Goal: Task Accomplishment & Management: Use online tool/utility

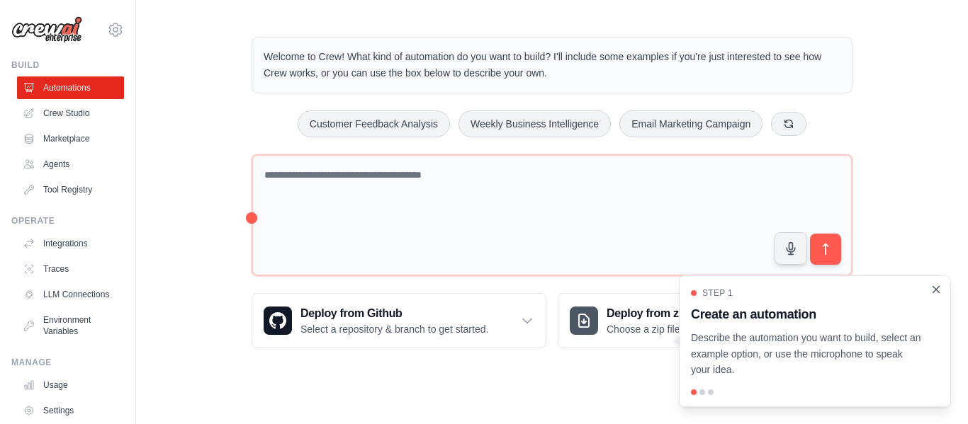
click at [932, 293] on icon "Close walkthrough" at bounding box center [935, 289] width 13 height 13
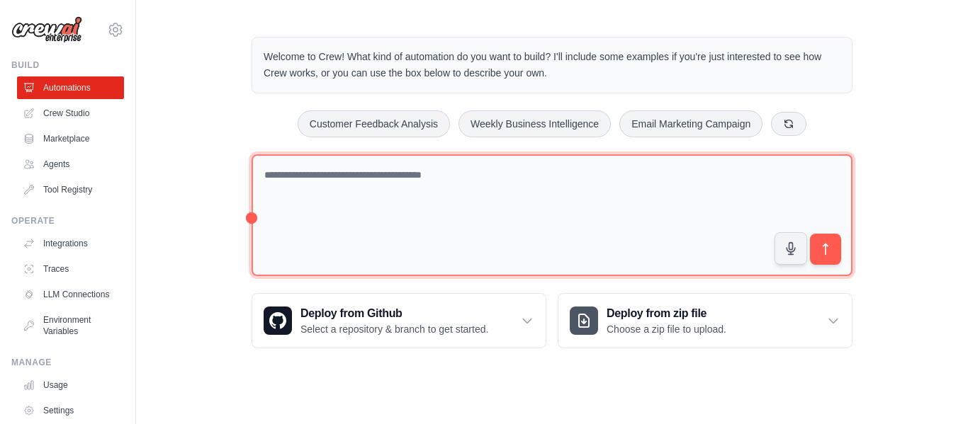
click at [651, 199] on textarea at bounding box center [551, 215] width 601 height 123
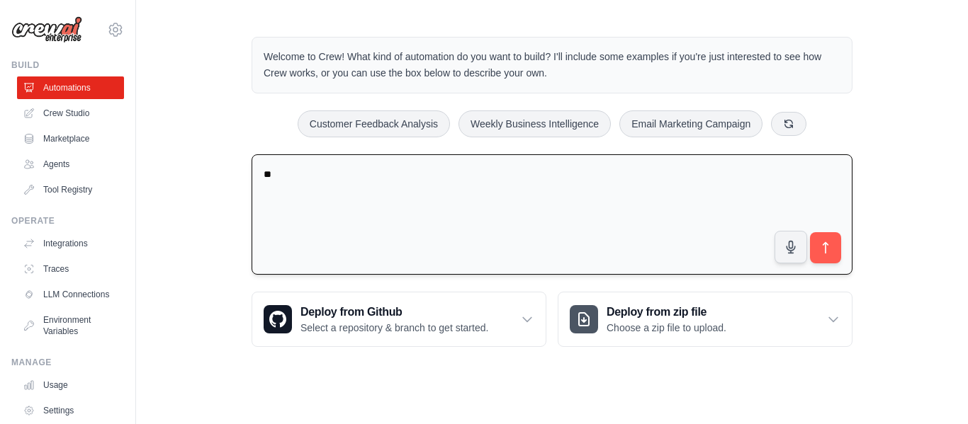
type textarea "*"
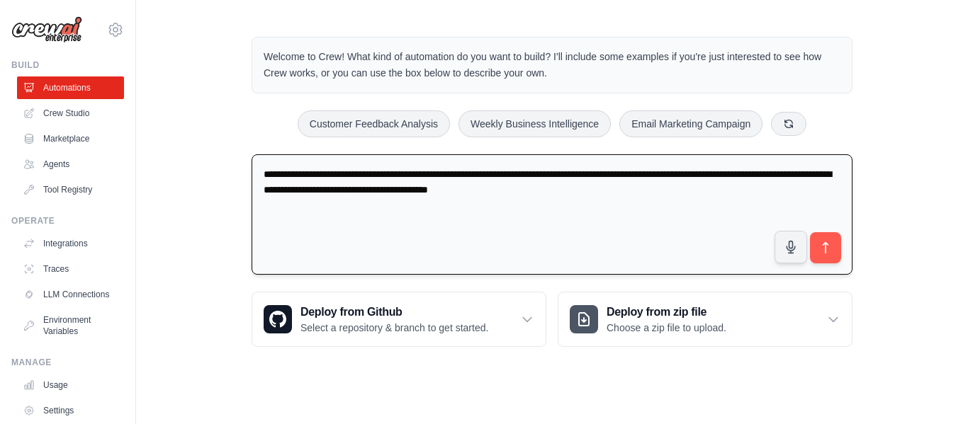
click at [501, 192] on textarea "**********" at bounding box center [551, 214] width 601 height 121
type textarea "**********"
click at [830, 234] on button "submit" at bounding box center [825, 248] width 33 height 33
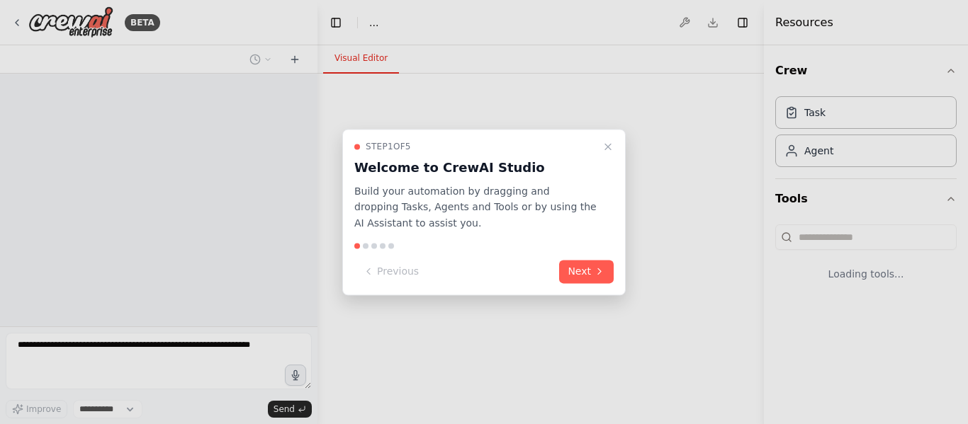
select select "****"
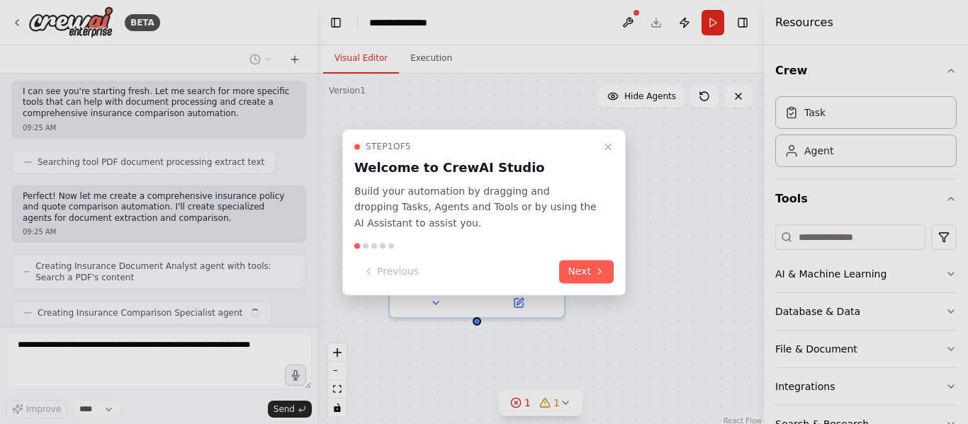
scroll to position [297, 0]
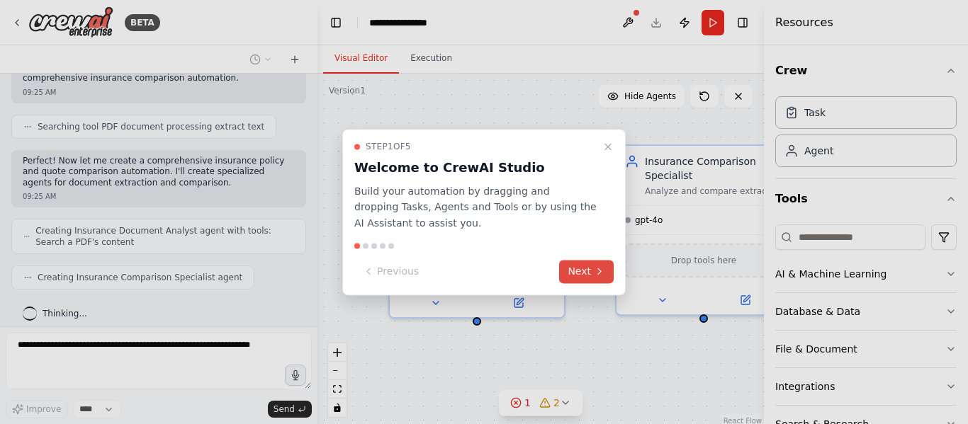
click at [589, 268] on button "Next" at bounding box center [586, 271] width 55 height 23
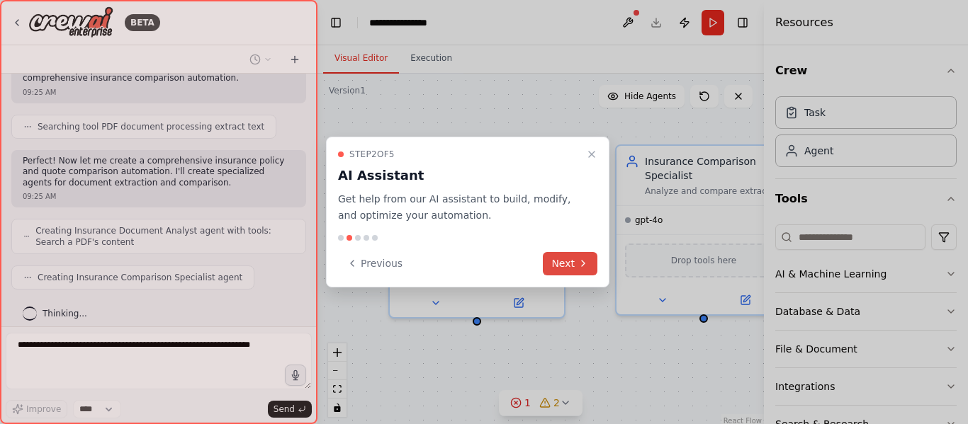
click at [565, 262] on button "Next" at bounding box center [570, 263] width 55 height 23
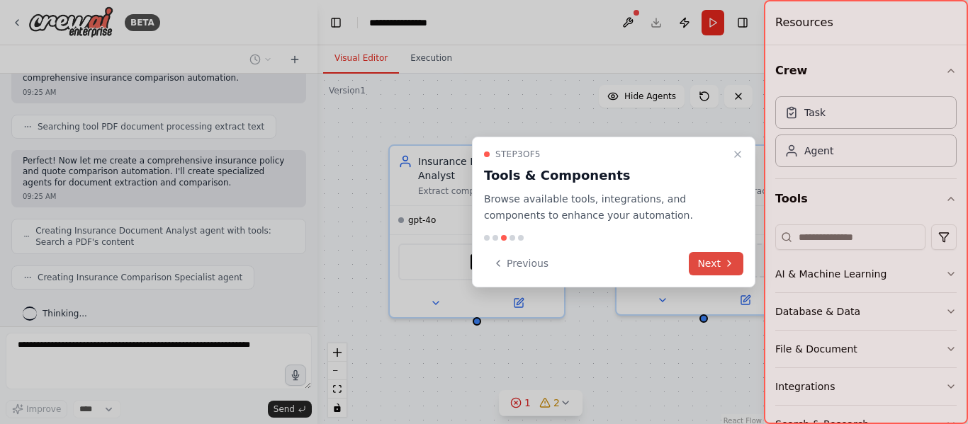
scroll to position [379, 0]
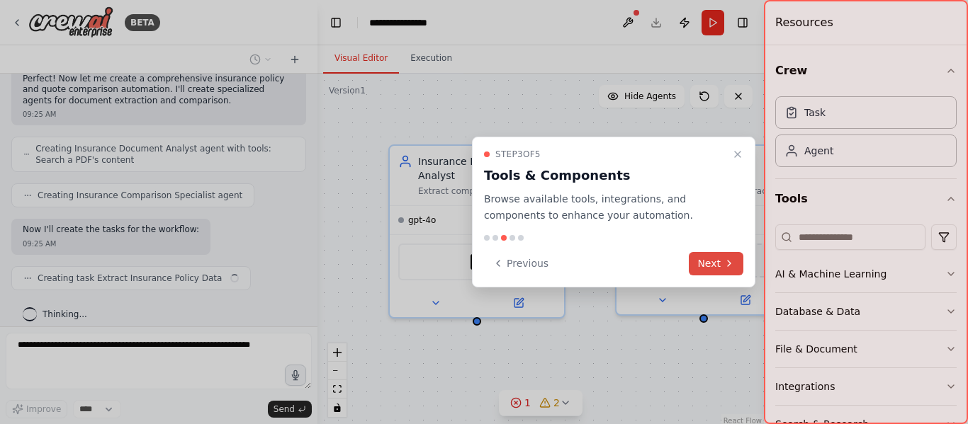
click at [707, 265] on button "Next" at bounding box center [716, 263] width 55 height 23
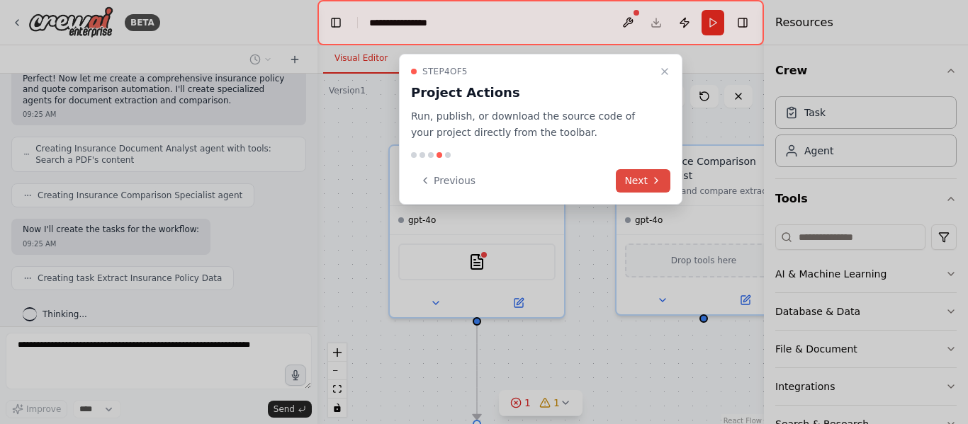
click at [652, 180] on icon at bounding box center [655, 180] width 11 height 11
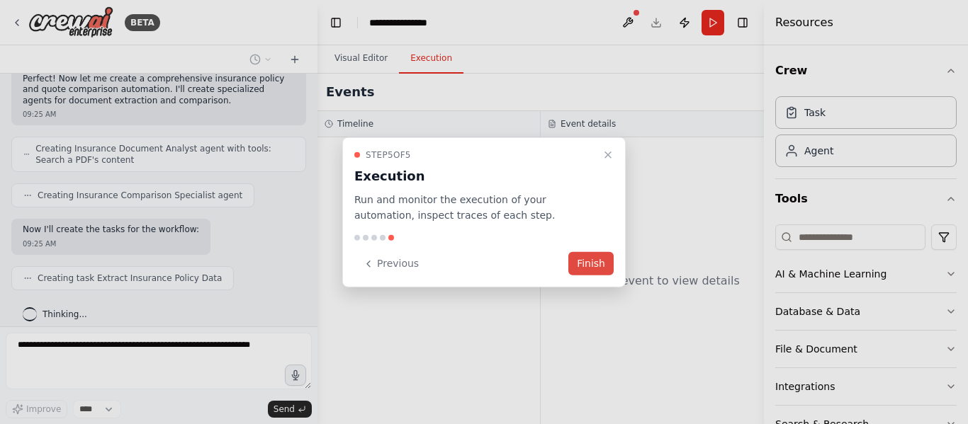
click at [586, 264] on button "Finish" at bounding box center [590, 263] width 45 height 23
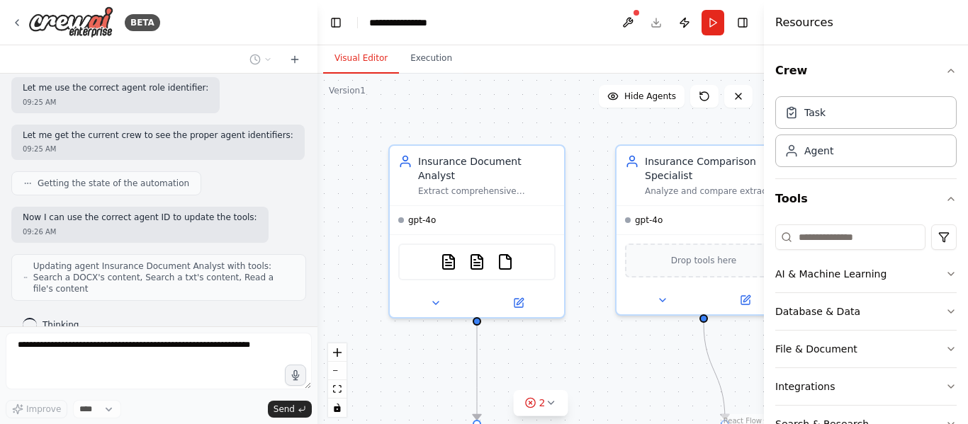
scroll to position [779, 0]
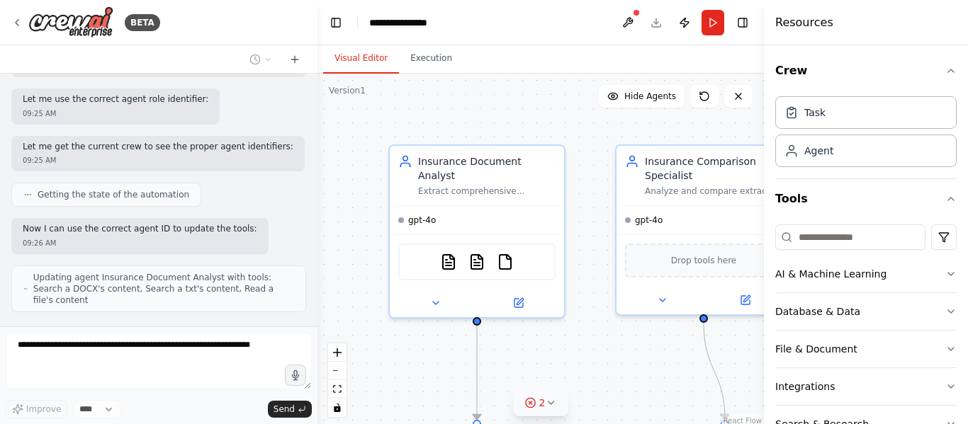
click at [531, 406] on icon at bounding box center [530, 402] width 11 height 11
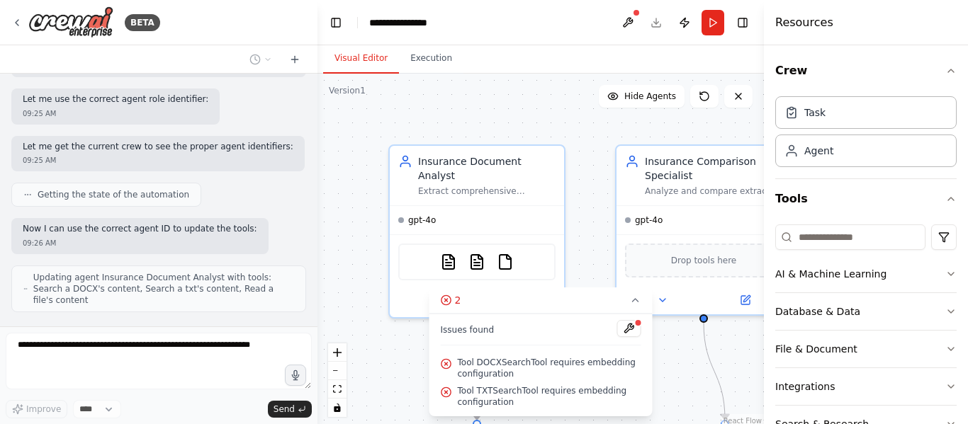
click at [682, 388] on div ".deletable-edge-delete-btn { width: 20px; height: 20px; border: 0px solid #ffff…" at bounding box center [540, 251] width 446 height 354
click at [638, 303] on icon at bounding box center [635, 300] width 11 height 11
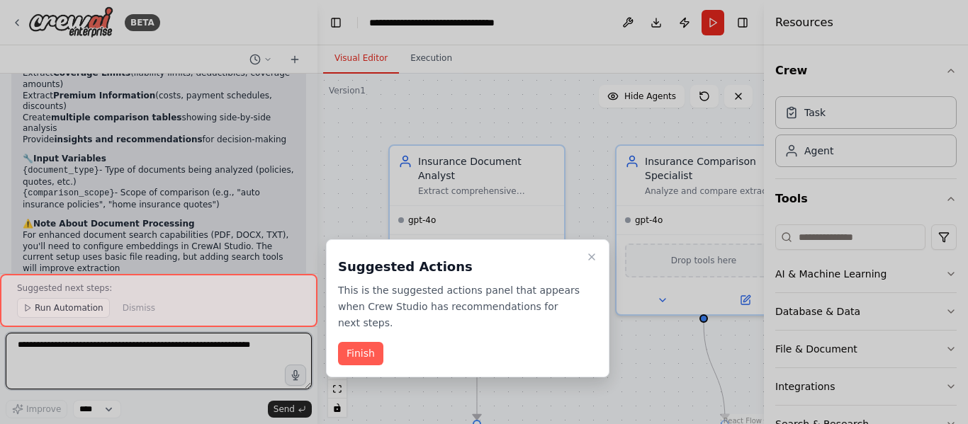
scroll to position [1566, 0]
